Goal: Find contact information: Find contact information

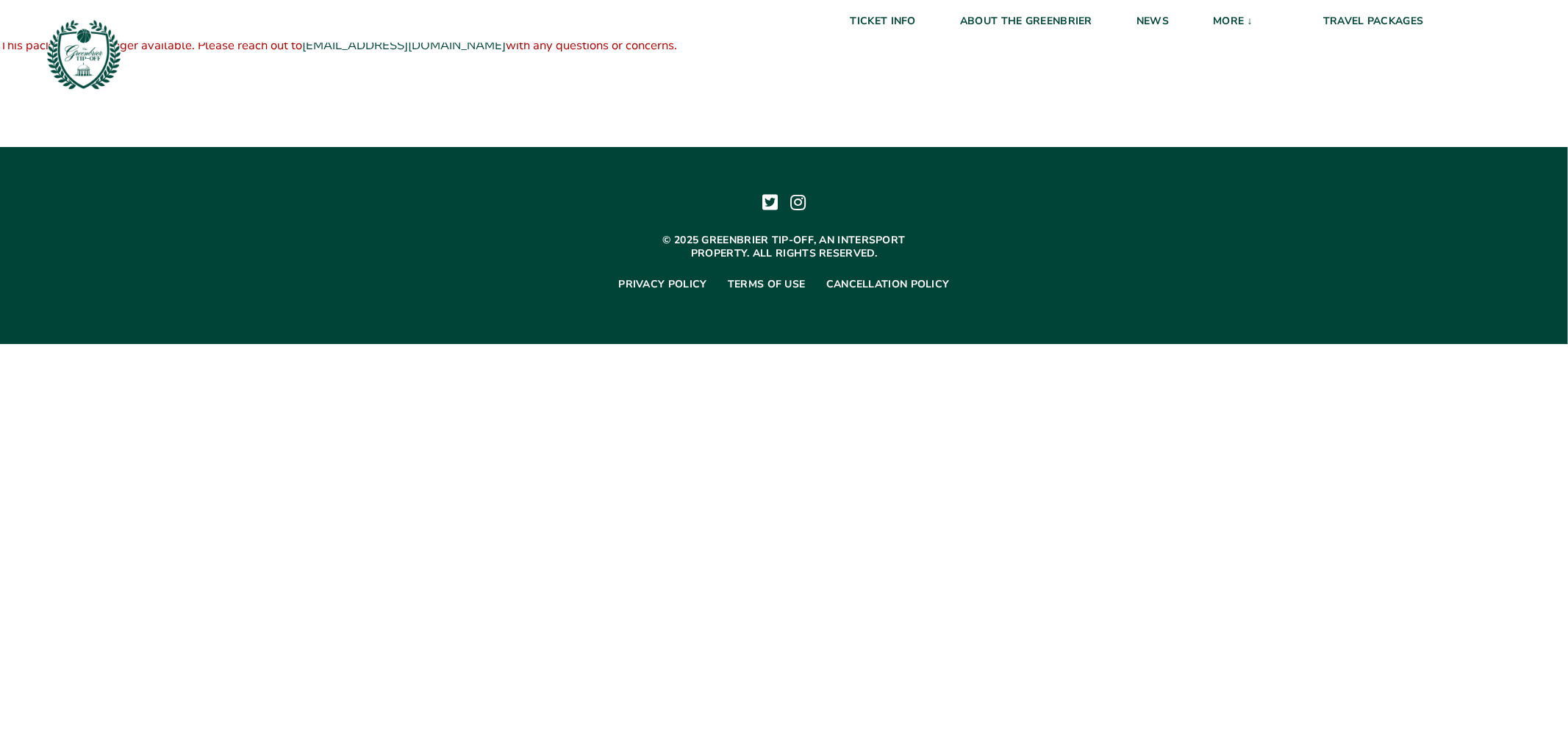
click at [218, 64] on div "$ 0.00 Fan Travel Packages are currently sold out. This package is no longer av…" at bounding box center [784, 35] width 1568 height 72
click at [429, 48] on link "[EMAIL_ADDRESS][DOMAIN_NAME]" at bounding box center [404, 44] width 203 height 17
